Goal: Task Accomplishment & Management: Manage account settings

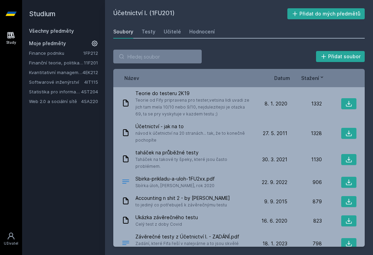
click at [91, 43] on icon at bounding box center [94, 43] width 7 height 7
click at [97, 55] on icon at bounding box center [95, 53] width 6 height 6
click at [97, 51] on icon at bounding box center [95, 53] width 6 height 6
click at [97, 52] on icon at bounding box center [95, 53] width 6 height 6
click at [98, 51] on icon at bounding box center [95, 53] width 6 height 6
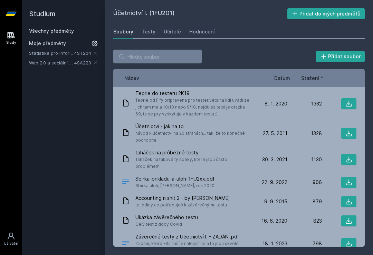
click at [98, 52] on icon at bounding box center [95, 53] width 6 height 6
click at [97, 52] on icon at bounding box center [95, 53] width 6 height 6
click at [96, 51] on div "Studium Všechny předměty Moje předměty" at bounding box center [63, 127] width 83 height 255
click at [178, 57] on input "search" at bounding box center [157, 57] width 88 height 14
type input "it"
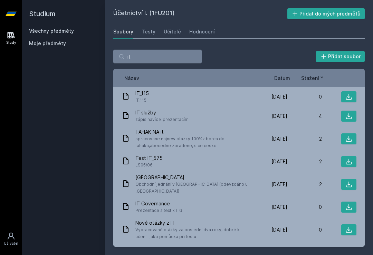
click at [62, 30] on link "Všechny předměty" at bounding box center [51, 31] width 45 height 6
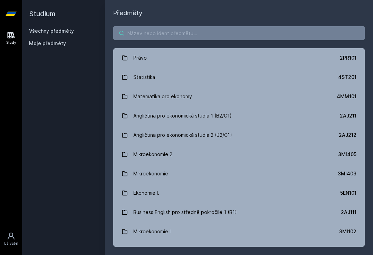
click at [189, 28] on input "search" at bounding box center [238, 33] width 251 height 14
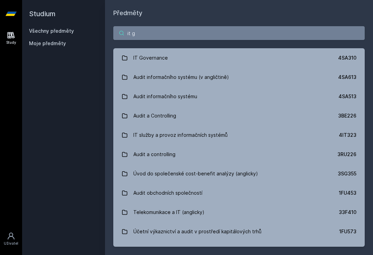
type input "it go"
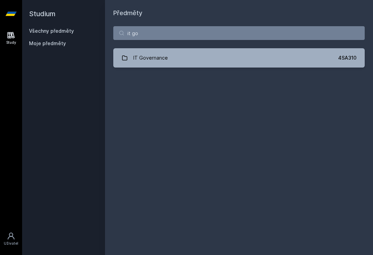
click at [195, 53] on link "IT Governance 4SA310" at bounding box center [238, 57] width 251 height 19
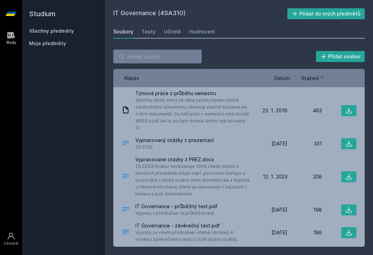
click at [203, 35] on div "Hodnocení" at bounding box center [202, 31] width 26 height 7
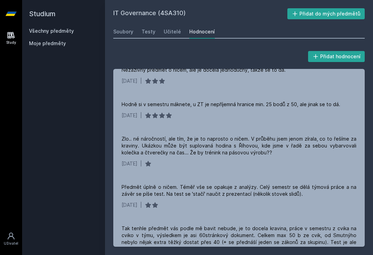
scroll to position [595, 0]
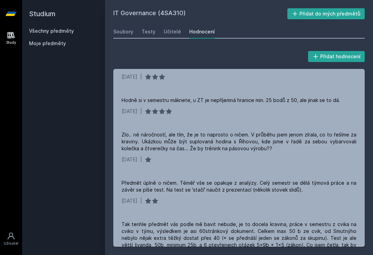
click at [126, 29] on div "Soubory" at bounding box center [123, 31] width 20 height 7
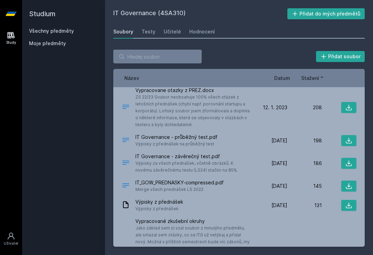
scroll to position [69, 0]
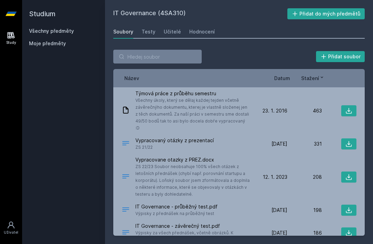
click at [353, 12] on button "Přidat do mých předmětů" at bounding box center [326, 13] width 78 height 11
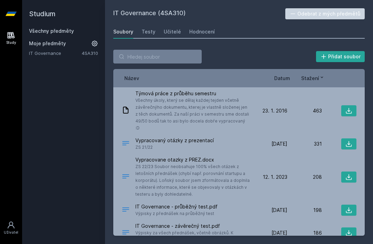
click at [40, 10] on h2 "Studium" at bounding box center [63, 14] width 69 height 28
click at [44, 33] on link "Všechny předměty" at bounding box center [51, 31] width 45 height 6
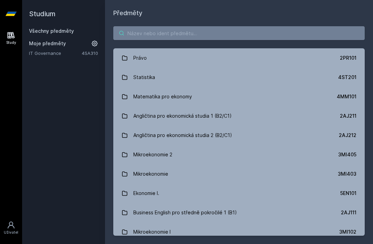
click at [218, 33] on input "search" at bounding box center [238, 33] width 251 height 14
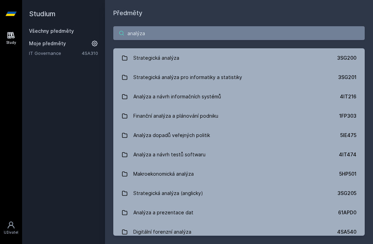
type input "analýza a"
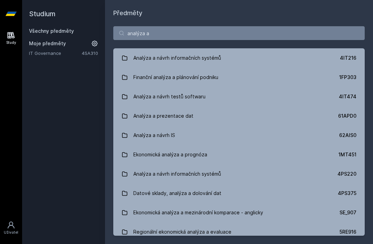
click at [202, 63] on div "Analýza a návrh informačních systémů" at bounding box center [177, 58] width 88 height 14
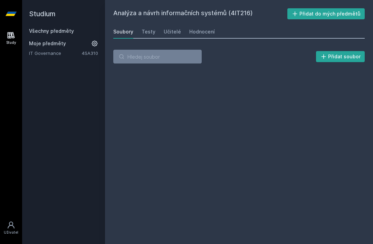
click at [201, 29] on div "Hodnocení" at bounding box center [202, 31] width 26 height 7
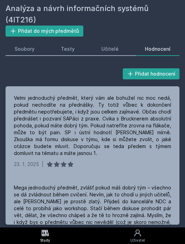
click at [58, 26] on button "Přidat do mých předmětů" at bounding box center [45, 31] width 78 height 11
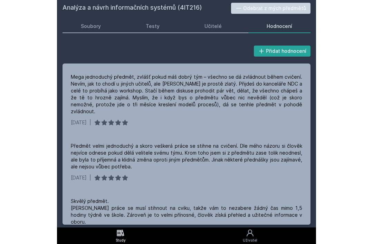
scroll to position [68, 0]
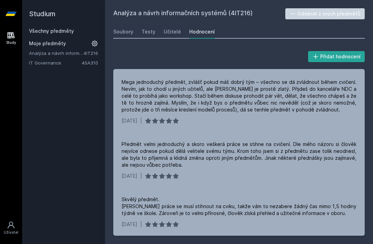
click at [46, 30] on link "Všechny předměty" at bounding box center [51, 31] width 45 height 6
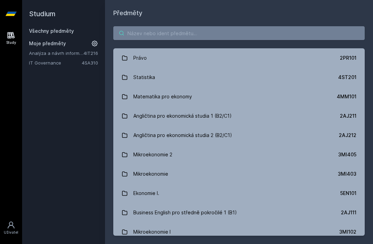
click at [181, 34] on input "search" at bounding box center [238, 33] width 251 height 14
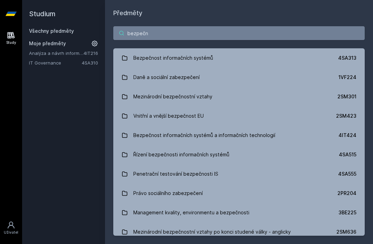
type input "bezpečno"
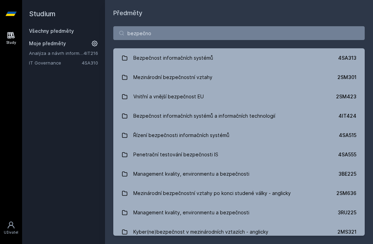
click at [196, 58] on div "Bezpečnost informačních systémů" at bounding box center [173, 58] width 80 height 14
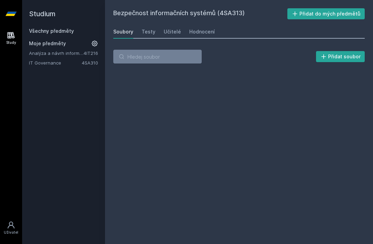
click at [334, 13] on button "Přidat do mých předmětů" at bounding box center [326, 13] width 78 height 11
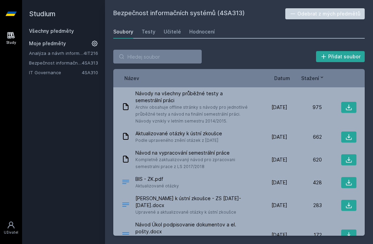
click at [281, 79] on span "Datum" at bounding box center [282, 78] width 16 height 7
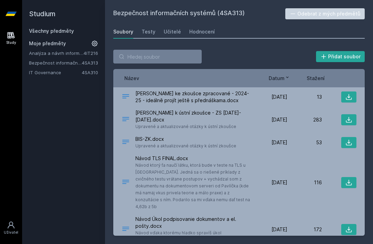
click at [196, 30] on div "Hodnocení" at bounding box center [202, 31] width 26 height 7
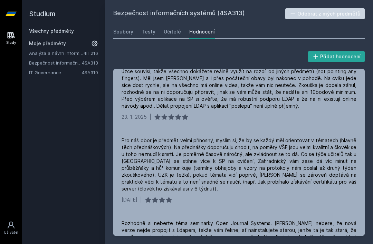
scroll to position [272, 0]
click at [174, 28] on div "Učitelé" at bounding box center [172, 31] width 17 height 7
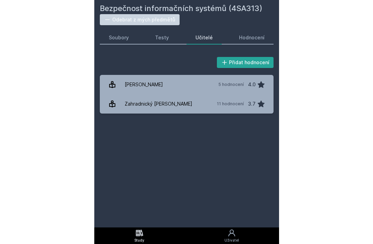
scroll to position [22, 0]
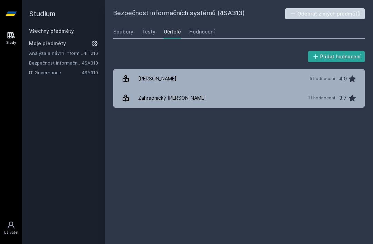
click at [42, 28] on link "Všechny předměty" at bounding box center [51, 31] width 45 height 6
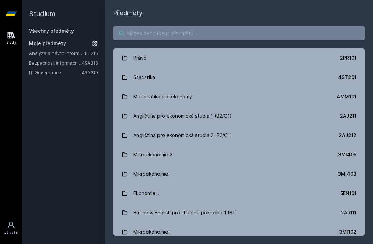
click at [231, 26] on input "search" at bounding box center [238, 33] width 251 height 14
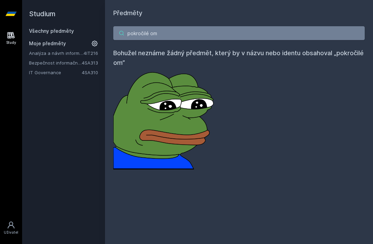
type input "pokročilé o"
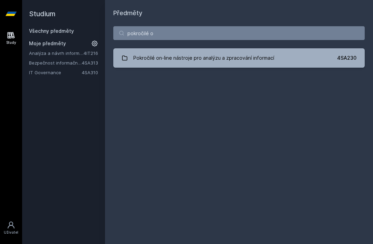
click at [316, 48] on link "Pokročilé on-line nástroje pro analýzu a zpracování informací 4SA230" at bounding box center [238, 57] width 251 height 19
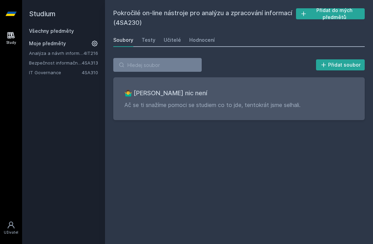
click at [353, 14] on button "Přidat do mých předmětů" at bounding box center [330, 13] width 69 height 11
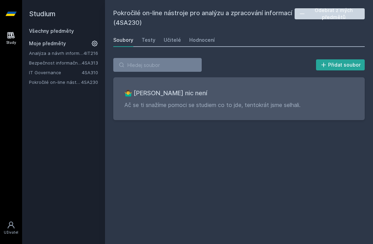
click at [205, 41] on div "Hodnocení" at bounding box center [202, 40] width 26 height 7
click at [42, 33] on link "Všechny předměty" at bounding box center [51, 31] width 45 height 6
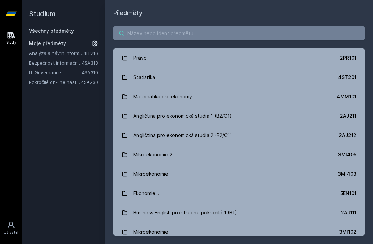
click at [260, 33] on input "search" at bounding box center [238, 33] width 251 height 14
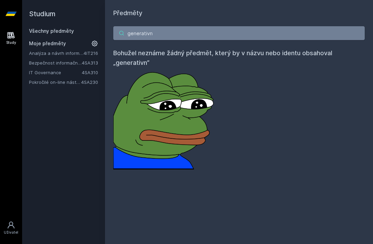
type input "generativní"
